Goal: Information Seeking & Learning: Learn about a topic

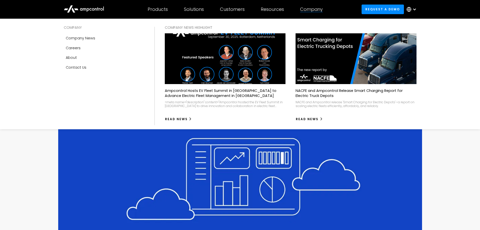
scroll to position [1280, 0]
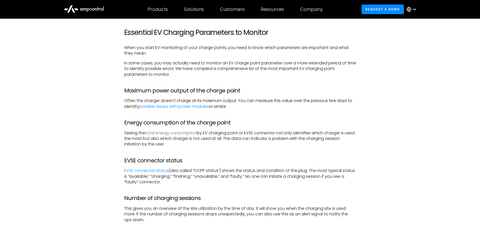
click at [179, 133] on link "total energy consumption" at bounding box center [171, 133] width 52 height 6
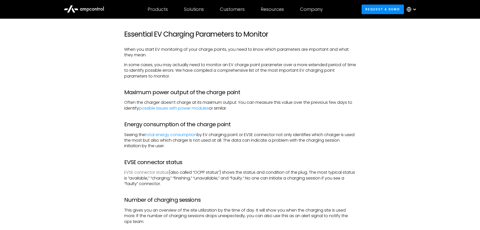
click at [143, 171] on link "EVSE connector status" at bounding box center [146, 172] width 44 height 6
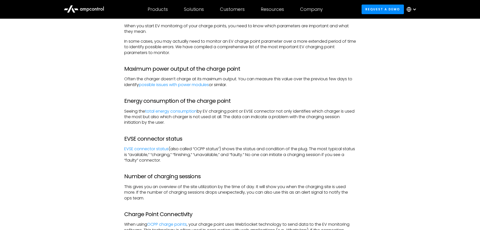
scroll to position [1251, 0]
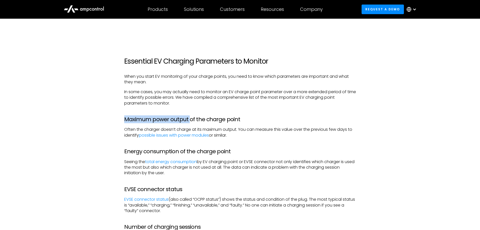
drag, startPoint x: 124, startPoint y: 118, endPoint x: 188, endPoint y: 121, distance: 63.6
click at [188, 121] on h3 "Maximum power output of the charge point" at bounding box center [240, 119] width 232 height 7
copy h3 "Maximum power output"
click at [183, 135] on link "possible issues with power modules" at bounding box center [174, 135] width 70 height 6
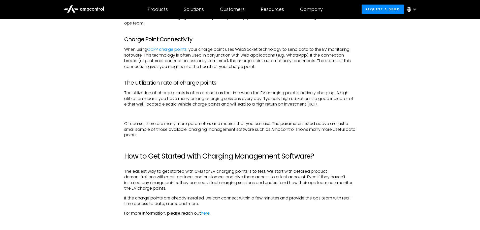
scroll to position [1375, 0]
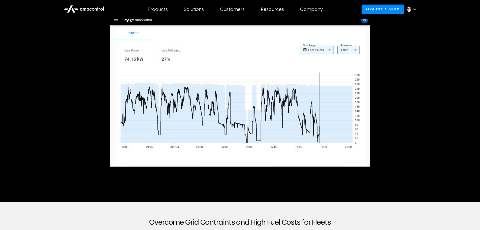
scroll to position [50, 0]
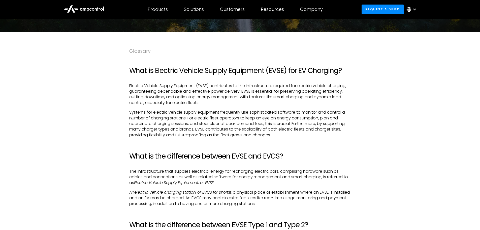
scroll to position [25, 0]
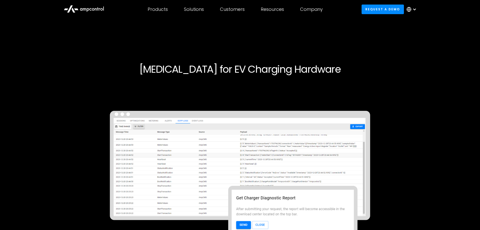
scroll to position [50, 0]
